Goal: Navigation & Orientation: Find specific page/section

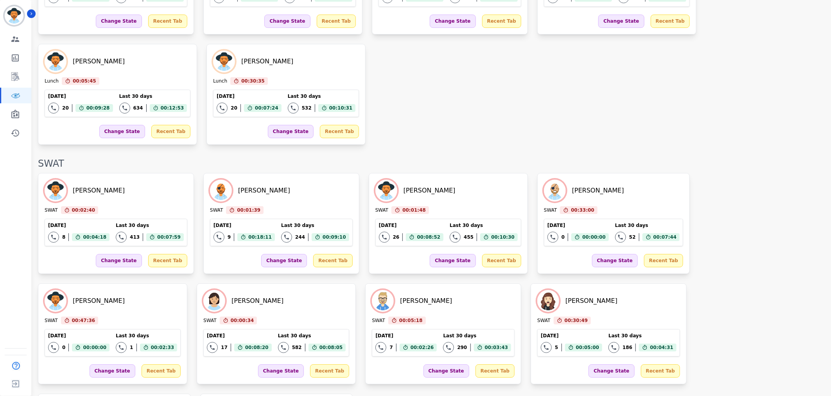
scroll to position [1116, 0]
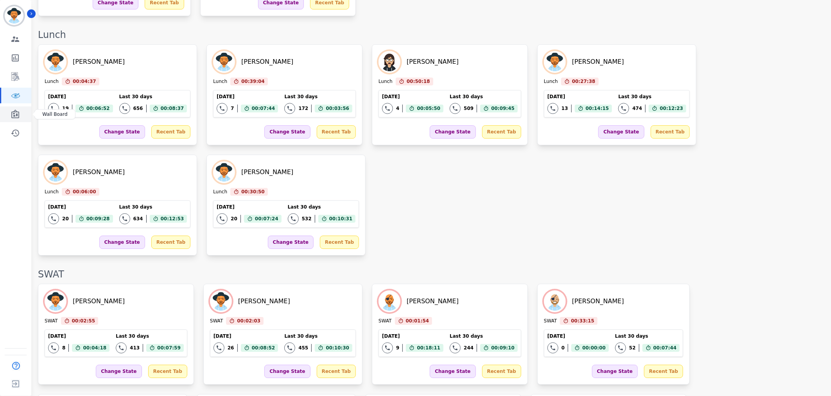
click at [11, 108] on link "Sidebar" at bounding box center [16, 114] width 30 height 16
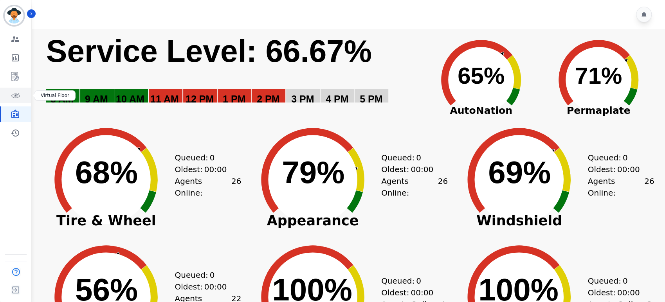
click at [13, 92] on icon "Sidebar" at bounding box center [15, 95] width 9 height 9
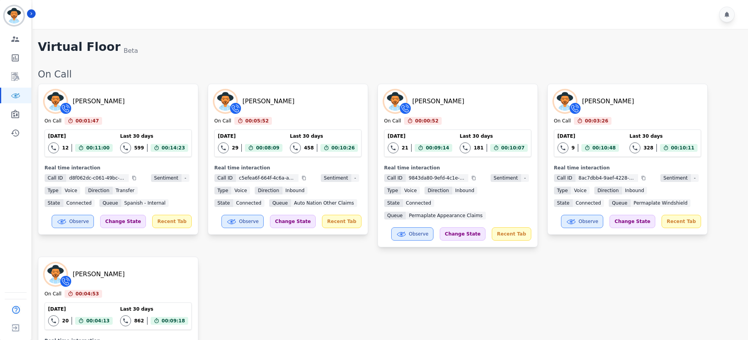
click at [437, 263] on div "[PERSON_NAME] On Call 00:01:47 Current State: On Call [DATE] 12 Total interacti…" at bounding box center [389, 246] width 702 height 324
